Goal: Transaction & Acquisition: Purchase product/service

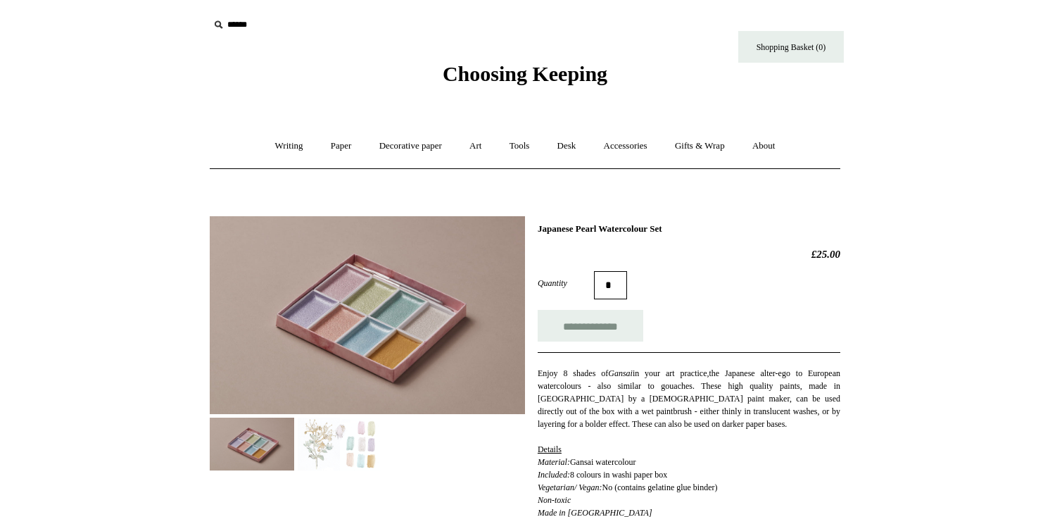
click at [565, 56] on div "Choosing Keeping" at bounding box center [525, 43] width 704 height 87
click at [560, 72] on span "Choosing Keeping" at bounding box center [525, 73] width 165 height 23
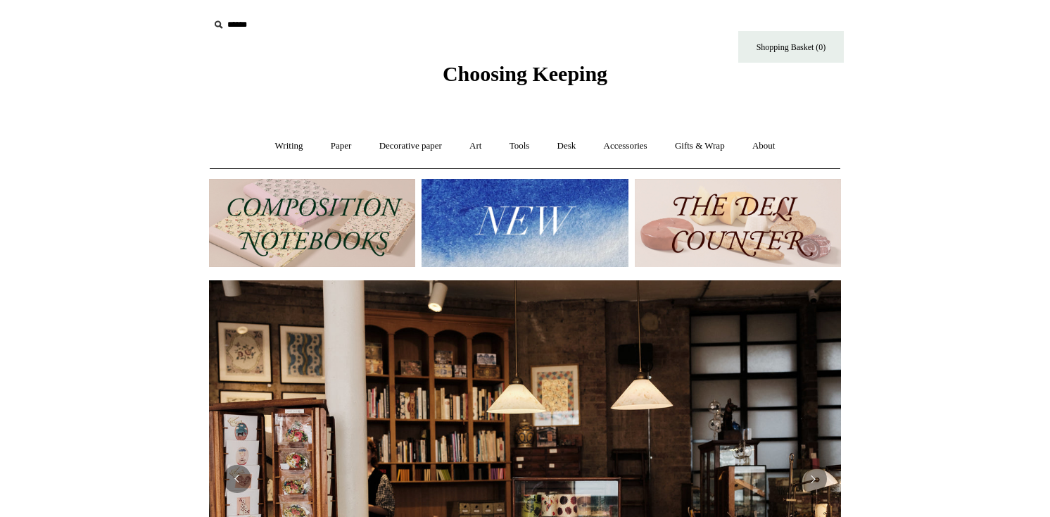
click at [534, 201] on img at bounding box center [525, 223] width 206 height 88
